Goal: Task Accomplishment & Management: Manage account settings

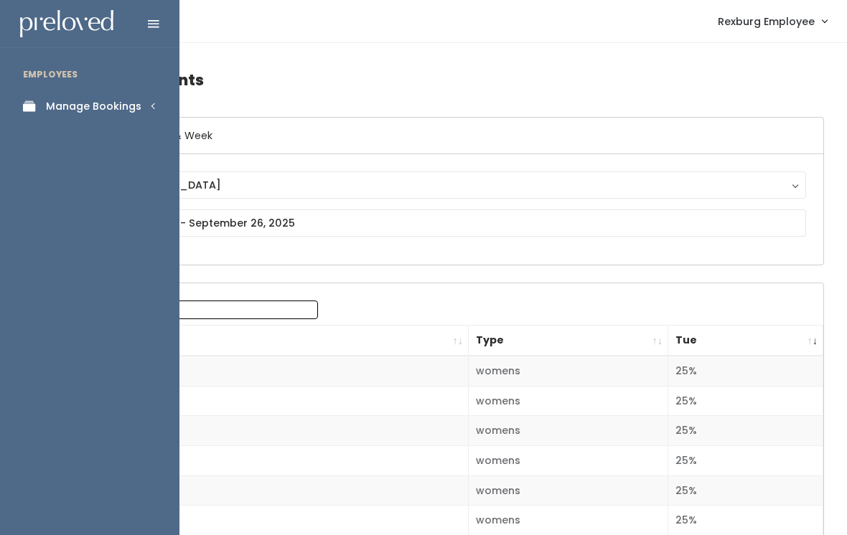
click at [128, 100] on div "Manage Bookings" at bounding box center [93, 106] width 95 height 15
click at [136, 153] on link "Booths by Week" at bounding box center [89, 144] width 179 height 29
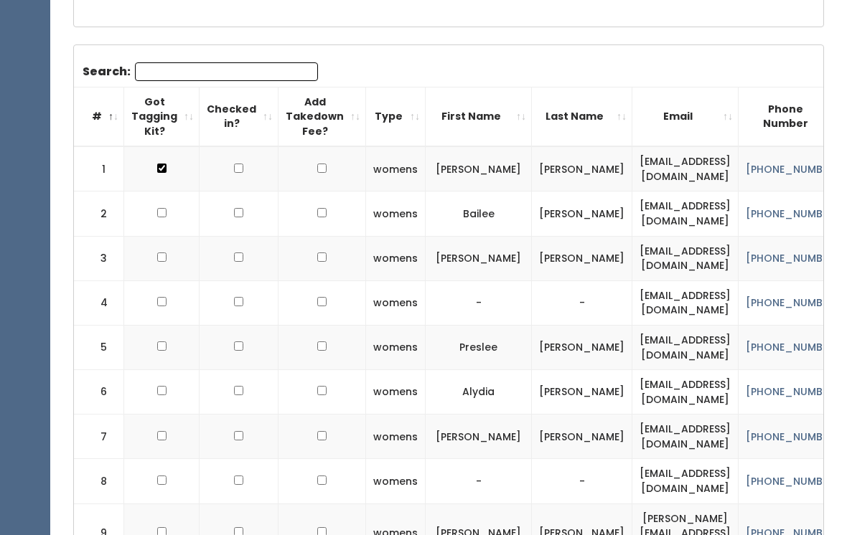
scroll to position [380, 0]
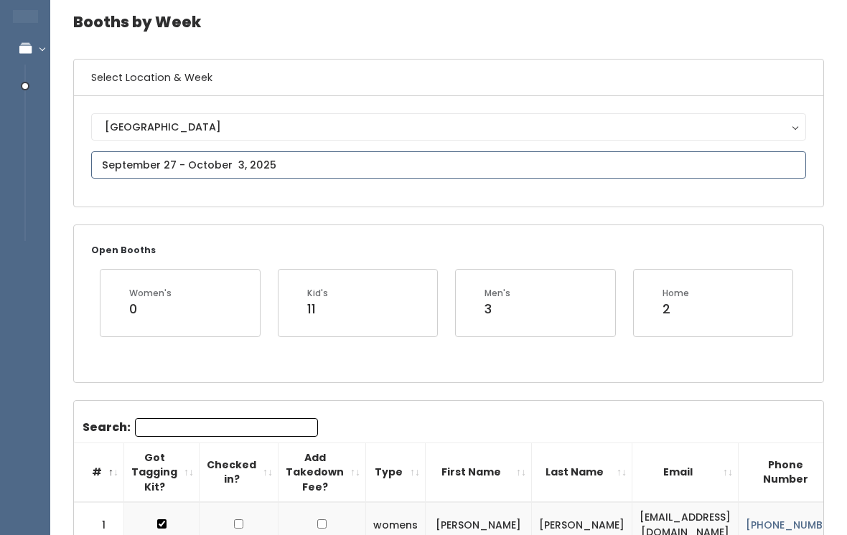
click at [526, 156] on input "text" at bounding box center [448, 165] width 715 height 27
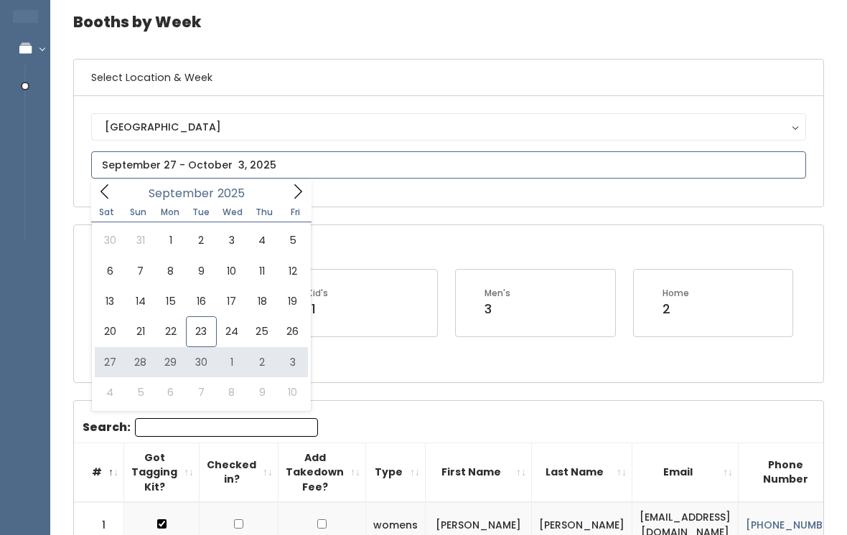
type input "September 27 to October 3"
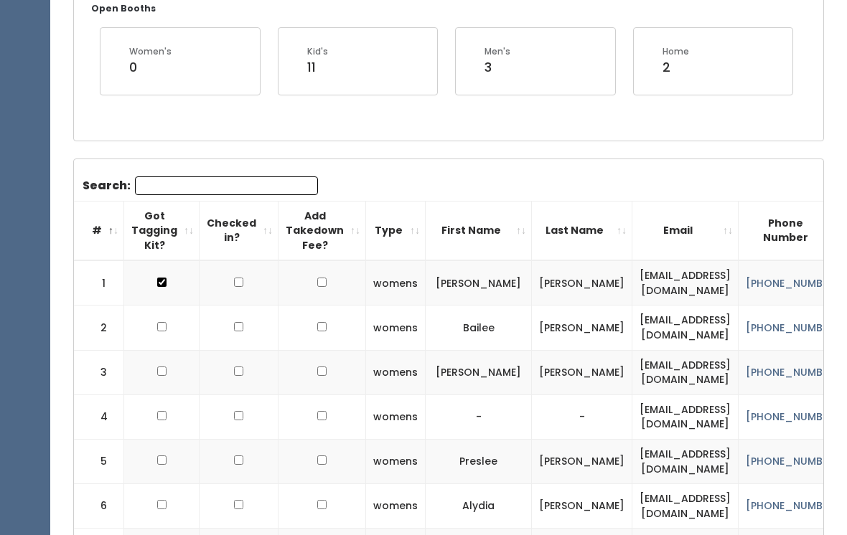
scroll to position [302, 0]
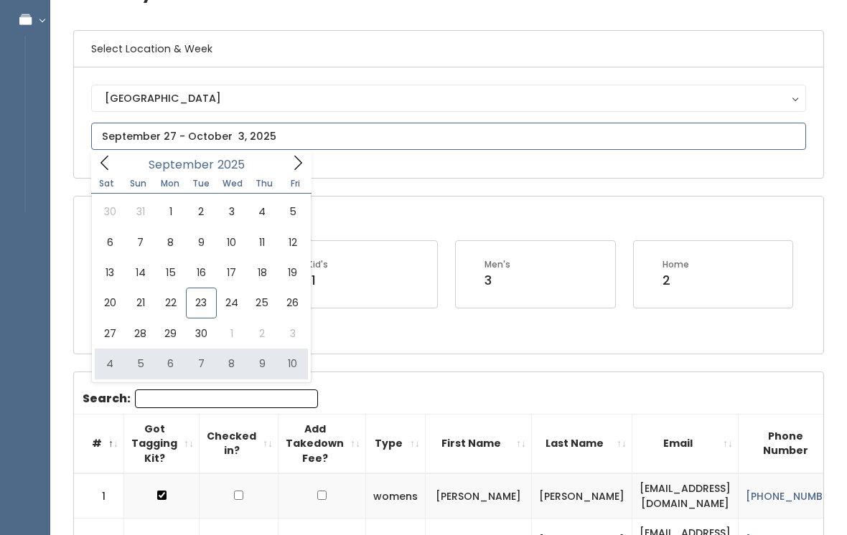
type input "October 4 to October 10"
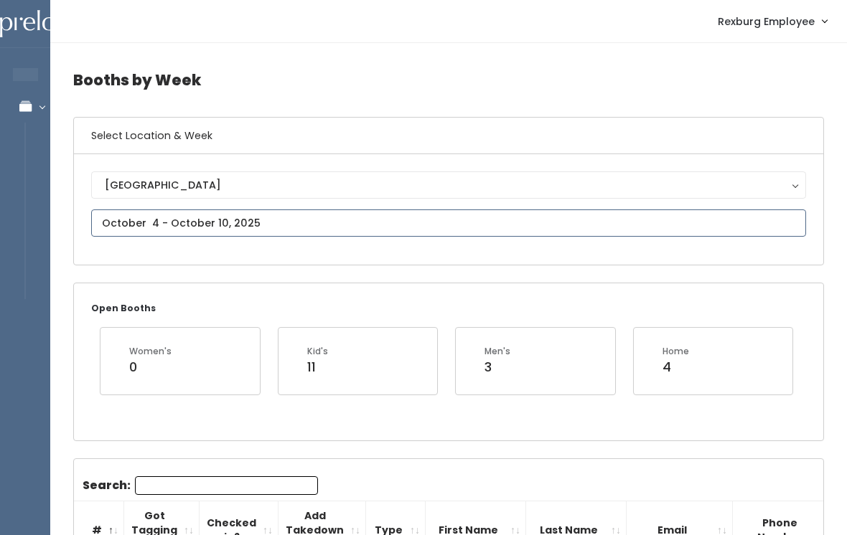
click at [317, 225] on input "text" at bounding box center [448, 222] width 715 height 27
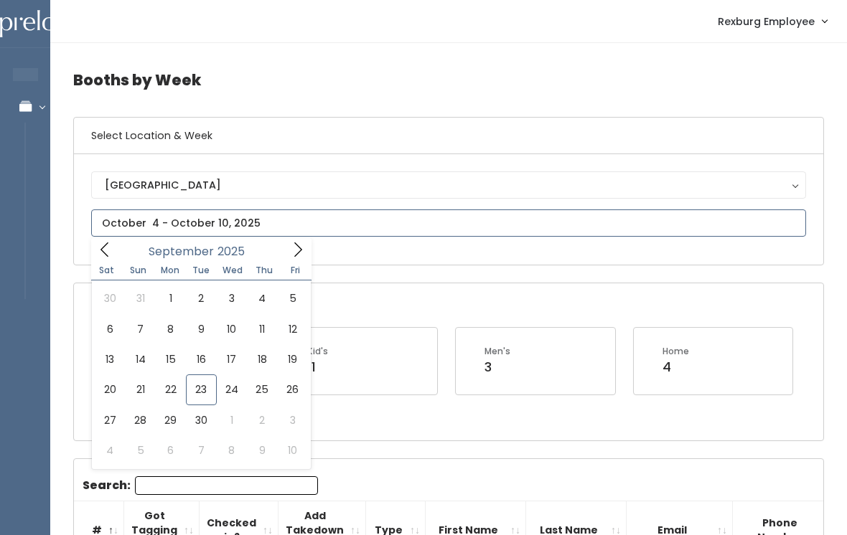
click at [298, 255] on icon at bounding box center [298, 250] width 16 height 16
type input "October 11 to October 17"
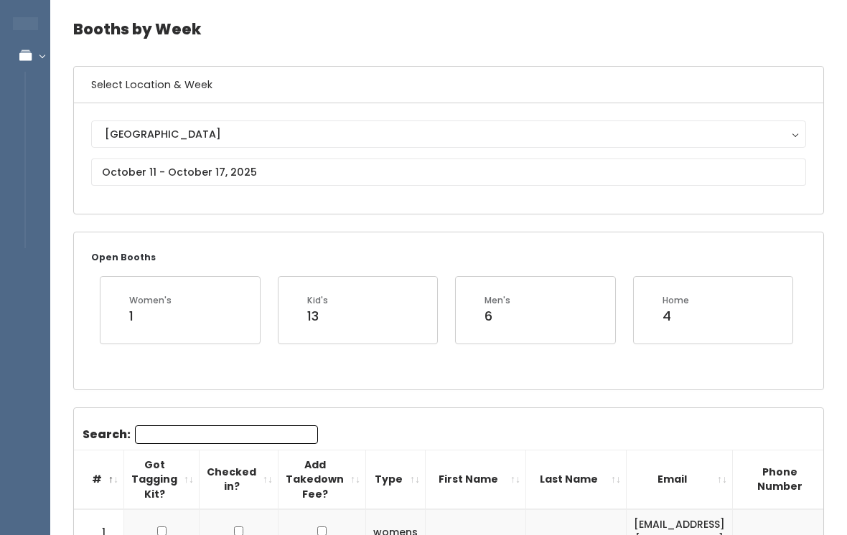
scroll to position [14, 0]
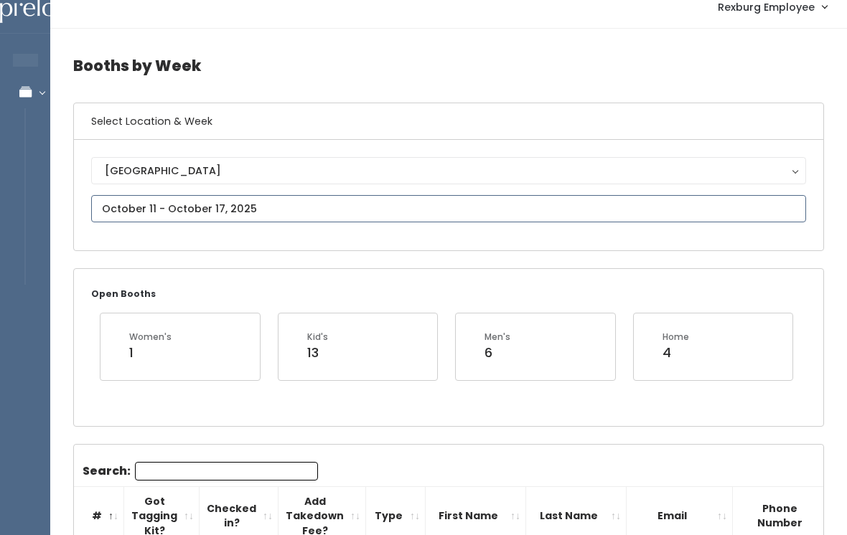
click at [329, 207] on input "text" at bounding box center [448, 208] width 715 height 27
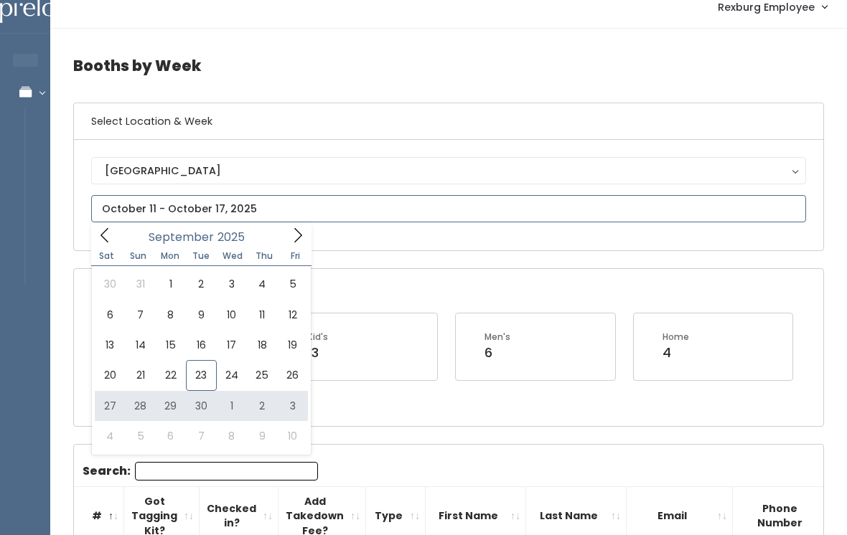
type input "September 27 to October 3"
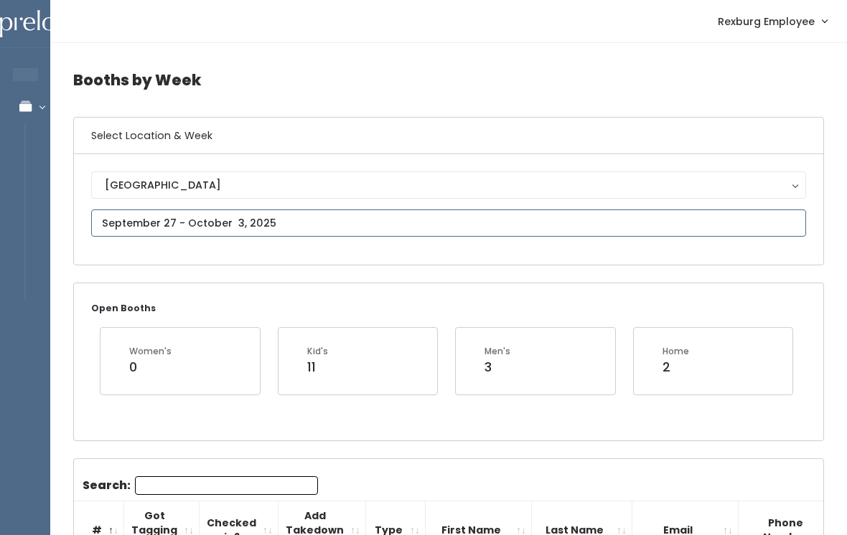
click at [371, 217] on input "text" at bounding box center [448, 222] width 715 height 27
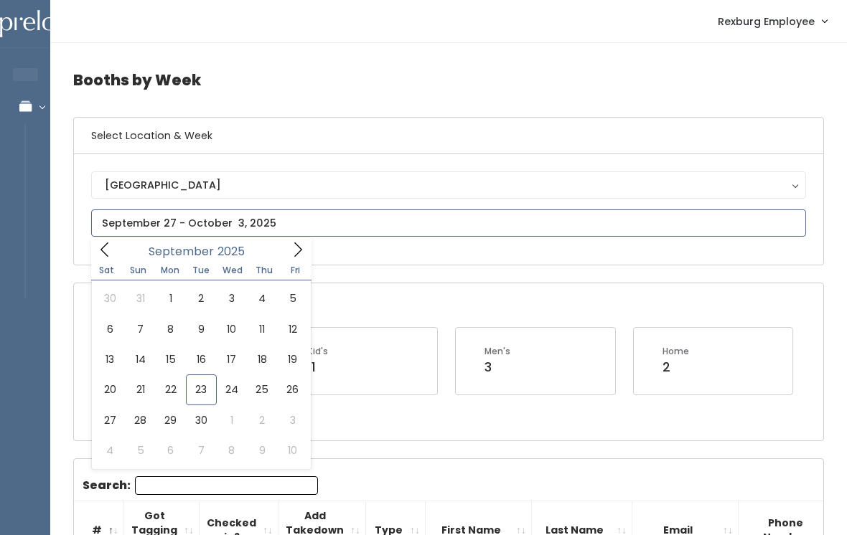
click at [291, 249] on icon at bounding box center [298, 250] width 16 height 16
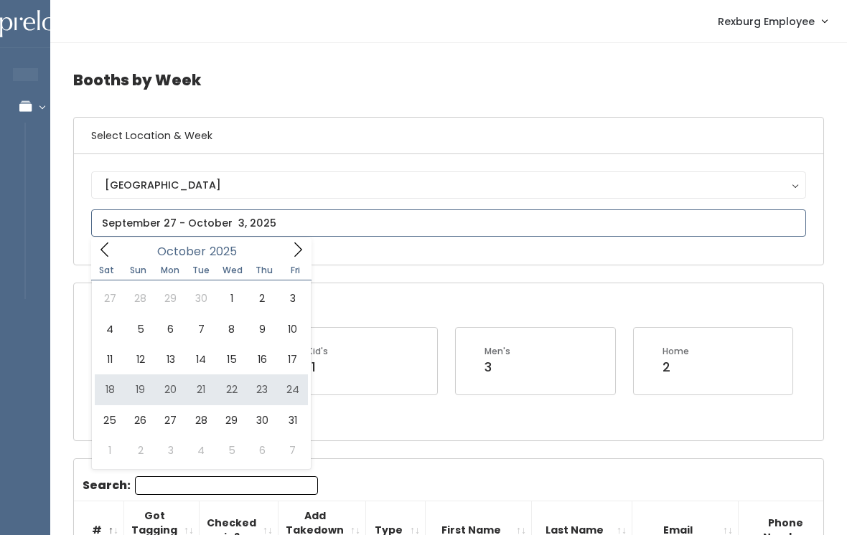
type input "October 18 to October 24"
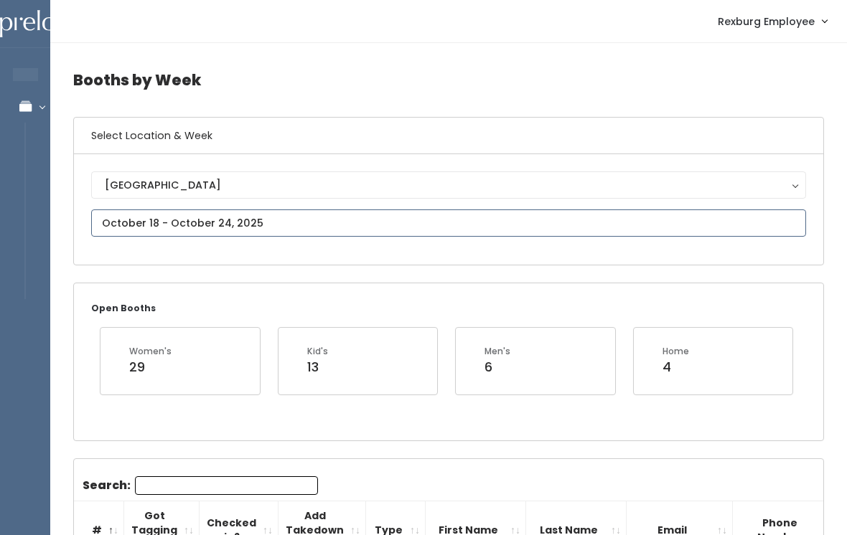
click at [241, 219] on input "text" at bounding box center [448, 222] width 715 height 27
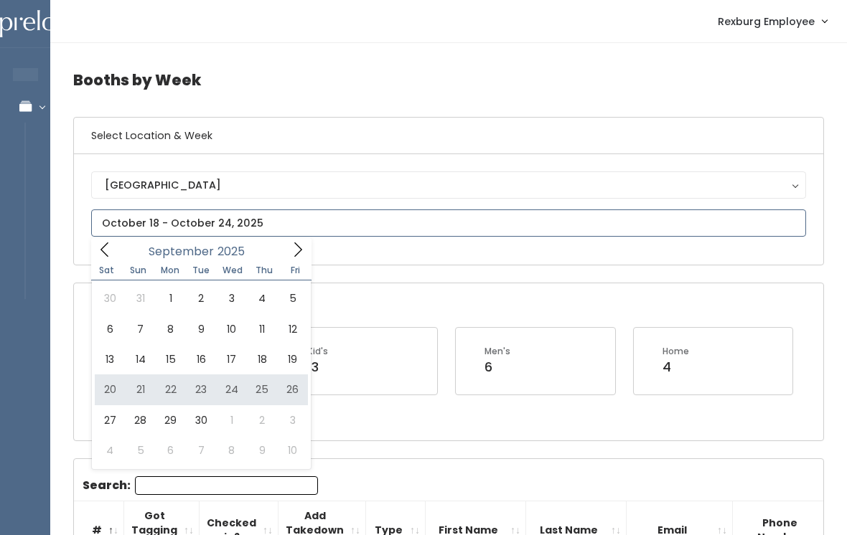
type input "September 20 to September 26"
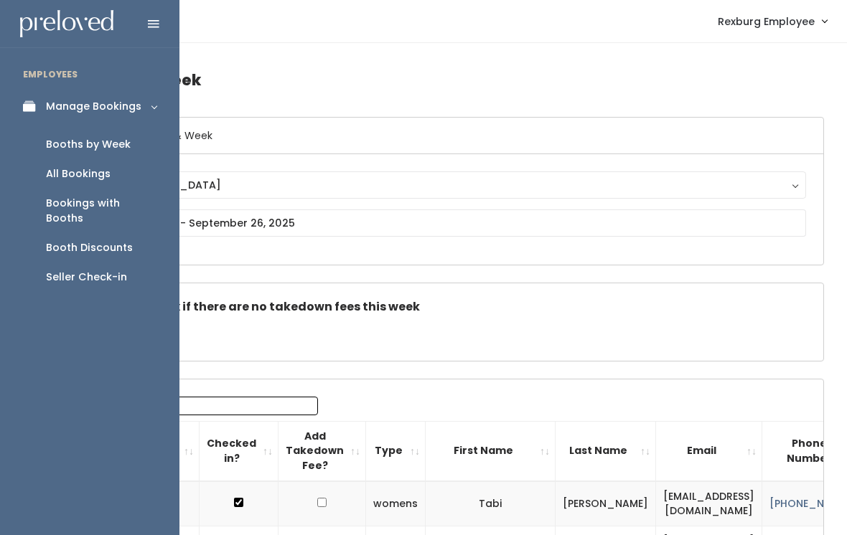
click at [114, 240] on div "Booth Discounts" at bounding box center [89, 247] width 87 height 15
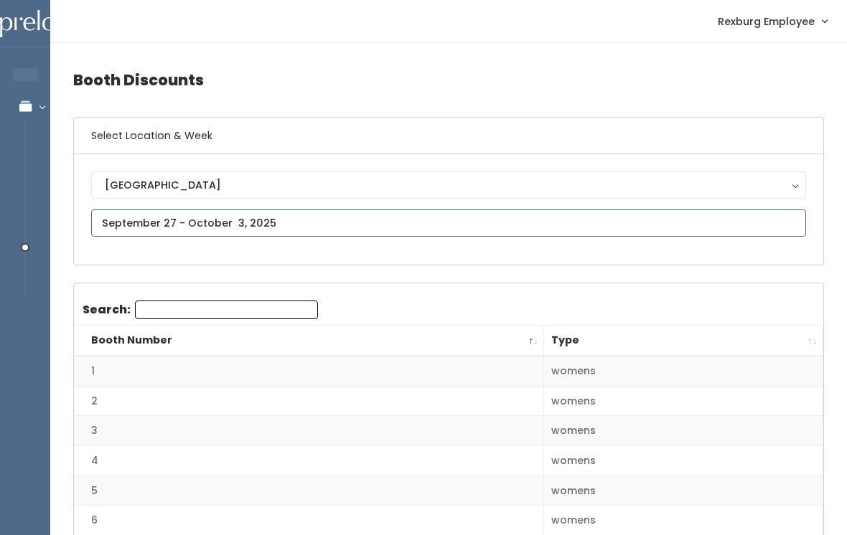
click at [273, 219] on input "text" at bounding box center [448, 222] width 715 height 27
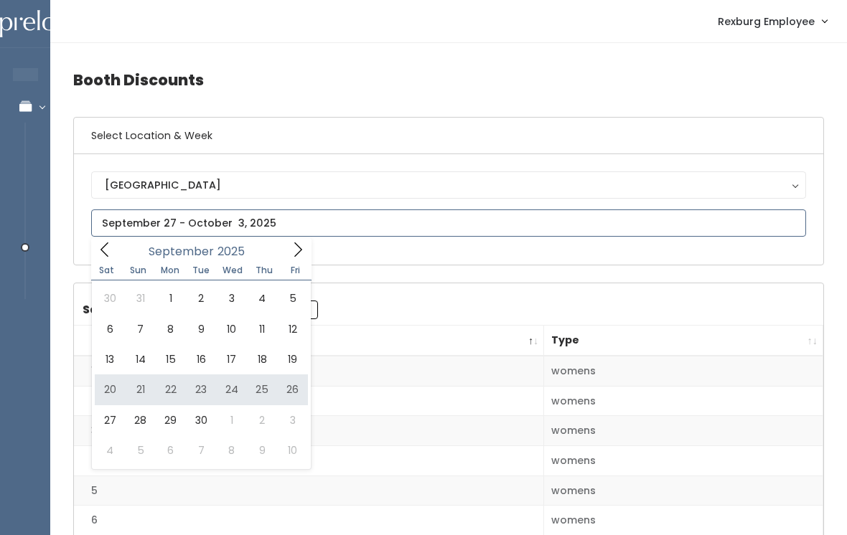
type input "September 20 to September 26"
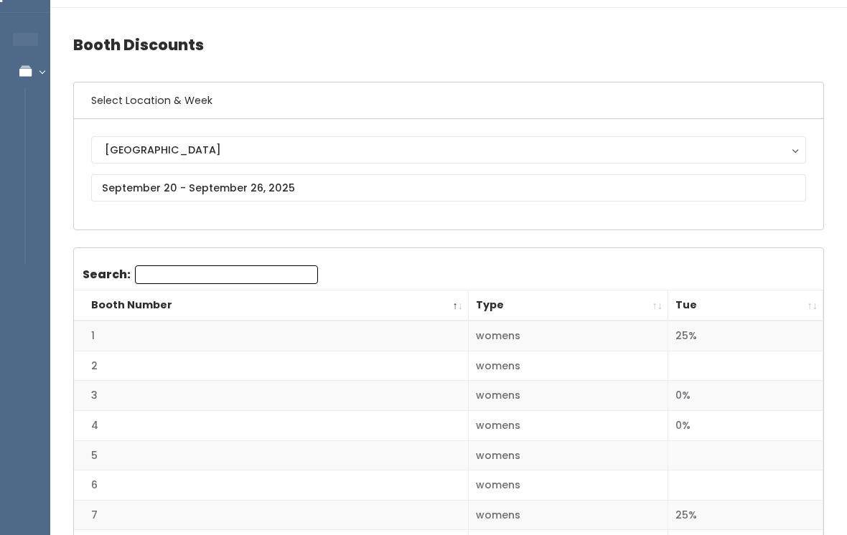
scroll to position [34, 0]
click at [810, 303] on th "Tue" at bounding box center [745, 306] width 155 height 31
click at [812, 308] on th "Tue" at bounding box center [745, 306] width 155 height 31
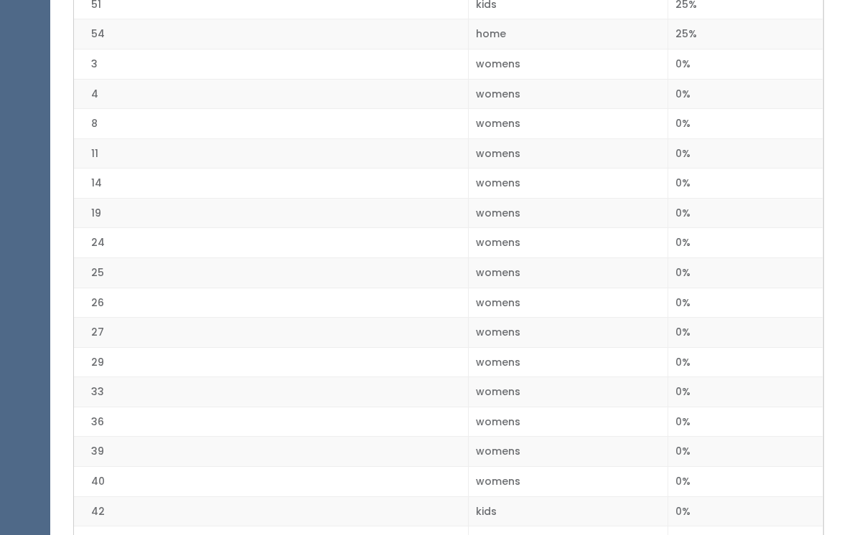
scroll to position [755, 0]
